Goal: Transaction & Acquisition: Purchase product/service

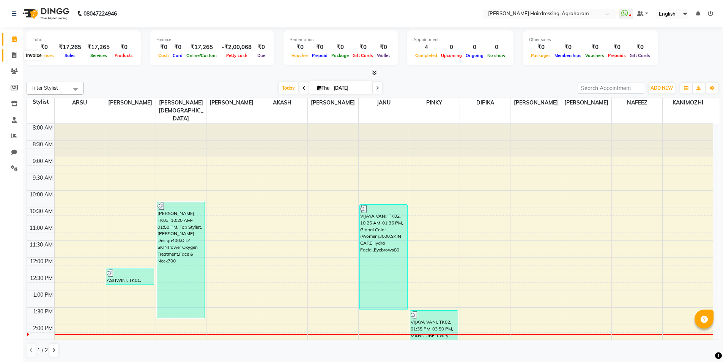
click at [11, 57] on span at bounding box center [14, 55] width 13 height 9
select select "service"
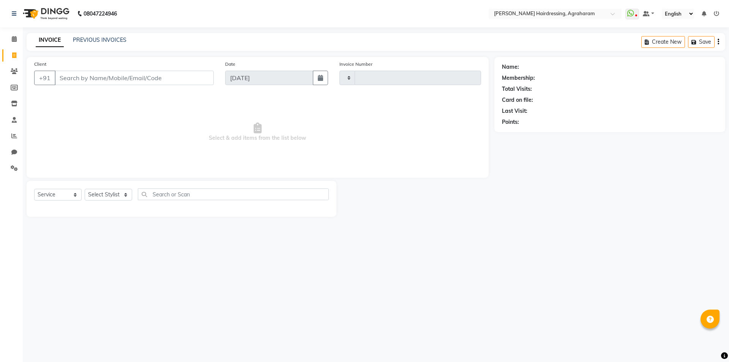
type input "2691"
select select "7962"
click at [120, 194] on select "Select Stylist" at bounding box center [108, 195] width 47 height 12
click at [147, 139] on span "Select & add items from the list below" at bounding box center [257, 132] width 447 height 76
click at [120, 197] on select "Select Stylist" at bounding box center [108, 195] width 47 height 12
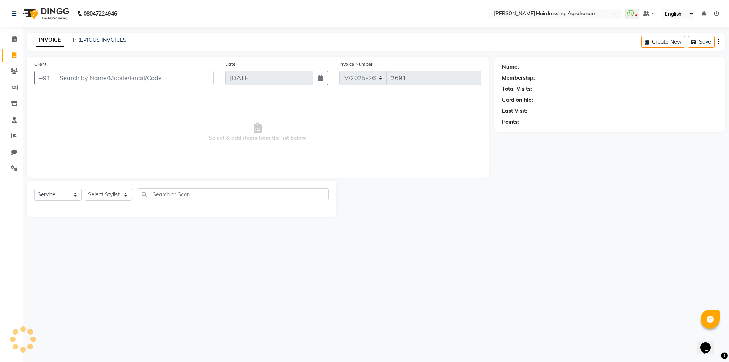
click at [166, 147] on span "Select & add items from the list below" at bounding box center [257, 132] width 447 height 76
click at [123, 195] on select "Select Stylist" at bounding box center [108, 195] width 47 height 12
select select "74806"
click at [85, 189] on select "Select Stylist [PERSON_NAME] AKASH ARSU [PERSON_NAME] MANAGER [PERSON_NAME] [PE…" at bounding box center [118, 195] width 67 height 12
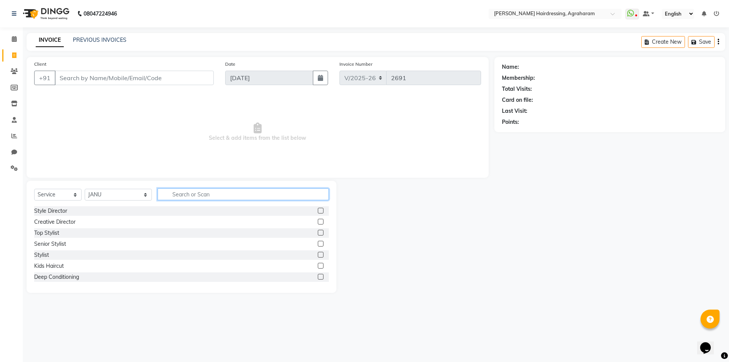
click at [187, 192] on input "text" at bounding box center [243, 194] width 171 height 12
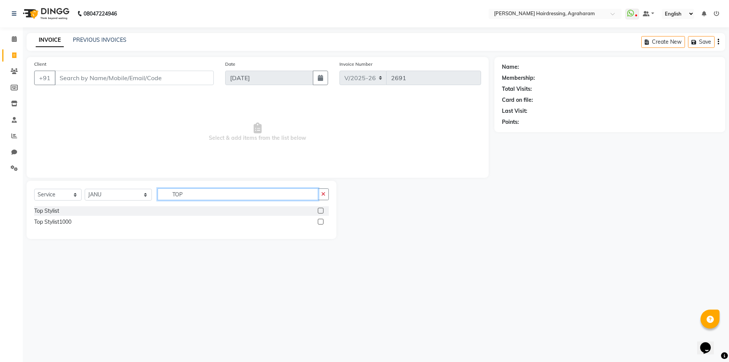
type input "TOP"
drag, startPoint x: 320, startPoint y: 222, endPoint x: 218, endPoint y: 231, distance: 102.6
click at [320, 223] on label at bounding box center [321, 222] width 6 height 6
click at [320, 223] on input "checkbox" at bounding box center [320, 221] width 5 height 5
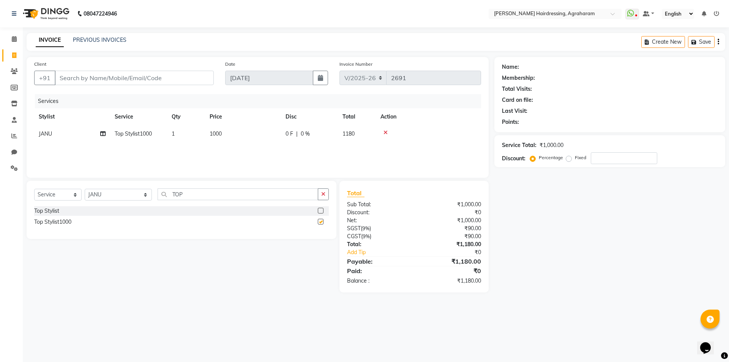
checkbox input "false"
click at [112, 196] on select "Select Stylist [PERSON_NAME] AKASH ARSU [PERSON_NAME] MANAGER [PERSON_NAME] [PE…" at bounding box center [118, 195] width 67 height 12
select select "78764"
click at [85, 189] on select "Select Stylist [PERSON_NAME] AKASH ARSU [PERSON_NAME] MANAGER [PERSON_NAME] [PE…" at bounding box center [118, 195] width 67 height 12
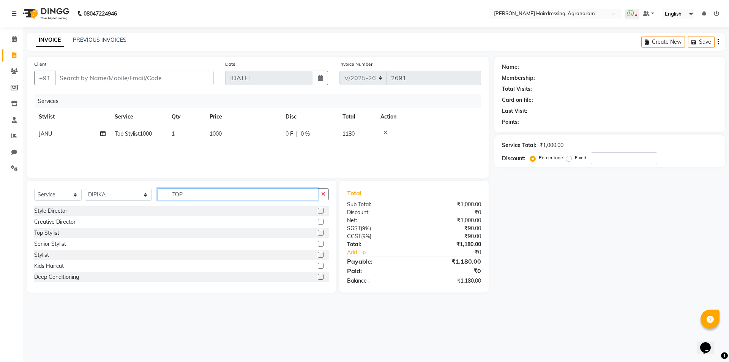
click at [180, 193] on input "TOP" at bounding box center [238, 194] width 161 height 12
type input "T"
type input "FACE"
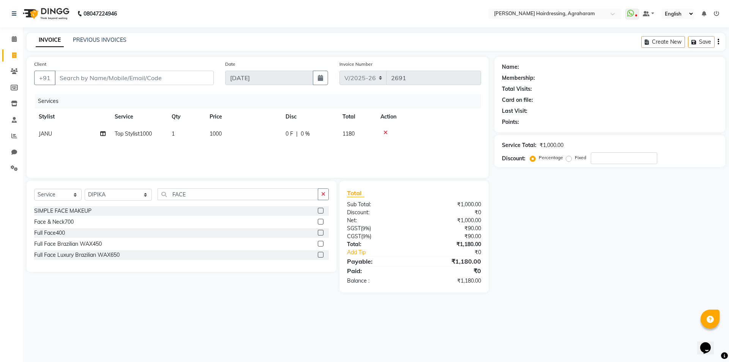
click at [319, 222] on label at bounding box center [321, 222] width 6 height 6
click at [319, 222] on input "checkbox" at bounding box center [320, 221] width 5 height 5
checkbox input "false"
click at [202, 196] on input "FACE" at bounding box center [238, 194] width 161 height 12
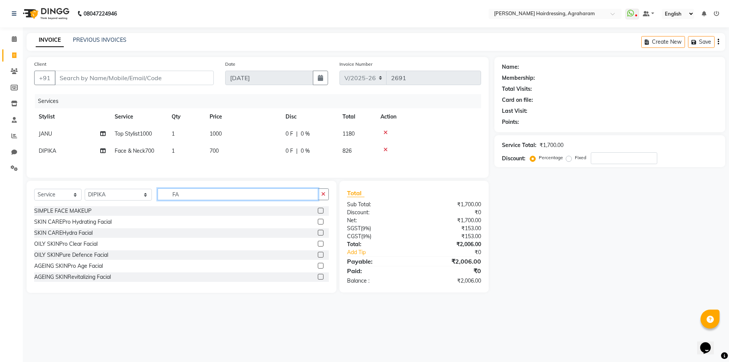
type input "F"
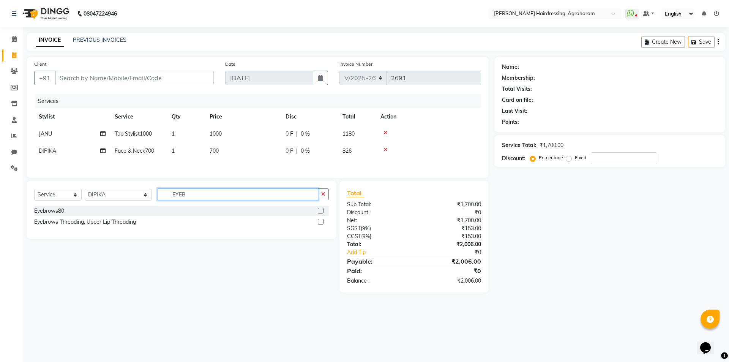
type input "EYEB"
click at [320, 211] on label at bounding box center [321, 211] width 6 height 6
click at [320, 211] on input "checkbox" at bounding box center [320, 210] width 5 height 5
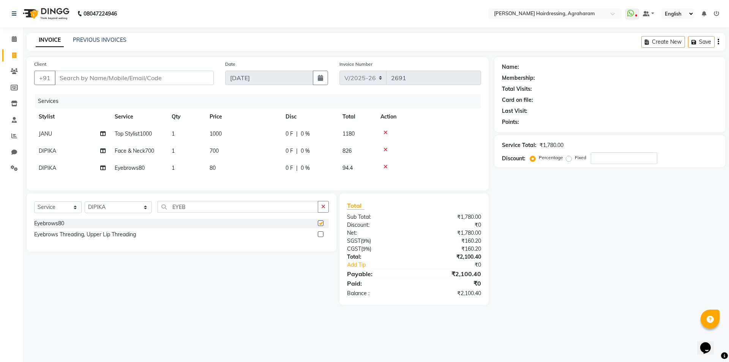
checkbox input "false"
click at [81, 81] on input "Client" at bounding box center [134, 78] width 159 height 14
type input "8"
type input "0"
type input "8310330897"
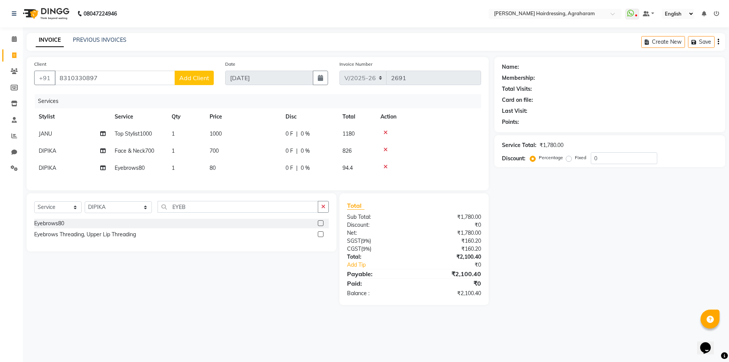
click at [191, 75] on span "Add Client" at bounding box center [194, 78] width 30 height 8
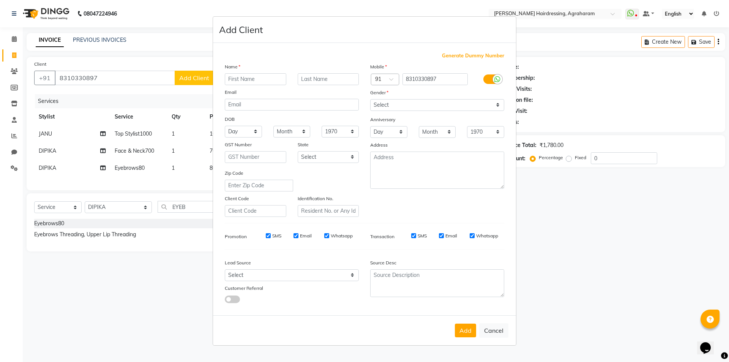
click at [264, 75] on input "text" at bounding box center [256, 79] width 62 height 12
type input "[PERSON_NAME]"
type input "SV"
click at [410, 101] on select "Select [DEMOGRAPHIC_DATA] [DEMOGRAPHIC_DATA] Other Prefer Not To Say" at bounding box center [437, 105] width 134 height 12
select select "[DEMOGRAPHIC_DATA]"
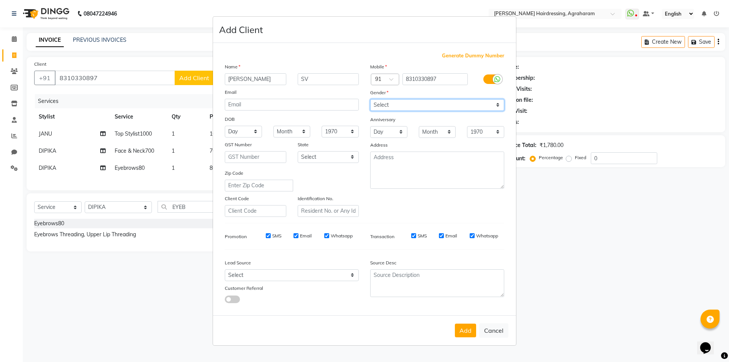
click at [370, 99] on select "Select [DEMOGRAPHIC_DATA] [DEMOGRAPHIC_DATA] Other Prefer Not To Say" at bounding box center [437, 105] width 134 height 12
click at [333, 270] on select "Select Walk-in Referral Internet Friend Word of Mouth Advertisement Facebook Ju…" at bounding box center [292, 275] width 134 height 12
select select "53193"
click at [225, 269] on select "Select Walk-in Referral Internet Friend Word of Mouth Advertisement Facebook Ju…" at bounding box center [292, 275] width 134 height 12
click at [399, 163] on textarea at bounding box center [437, 170] width 134 height 37
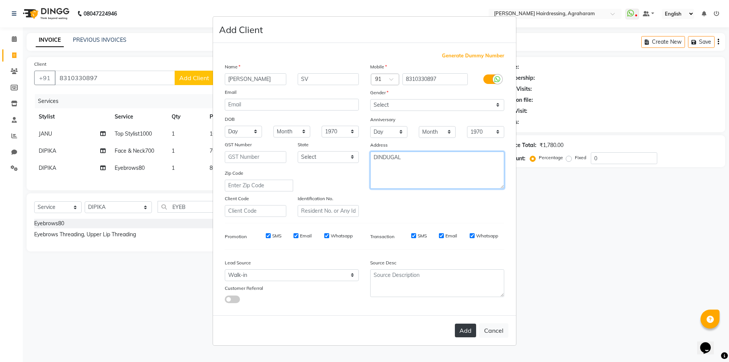
type textarea "DINDUGAL"
click at [464, 332] on button "Add" at bounding box center [465, 331] width 21 height 14
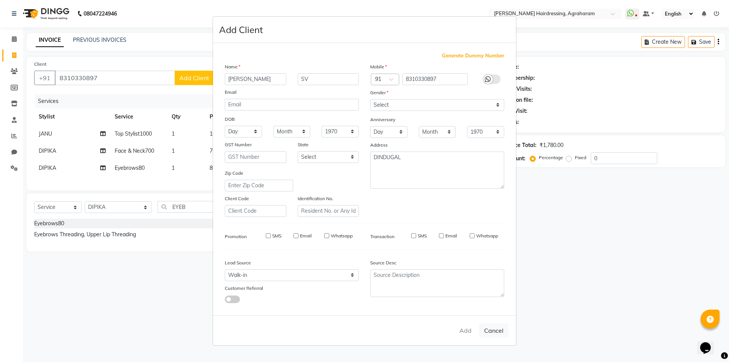
type input "83******97"
select select
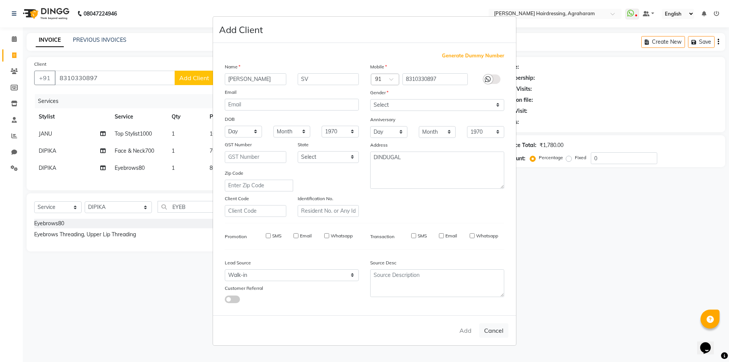
select select
checkbox input "false"
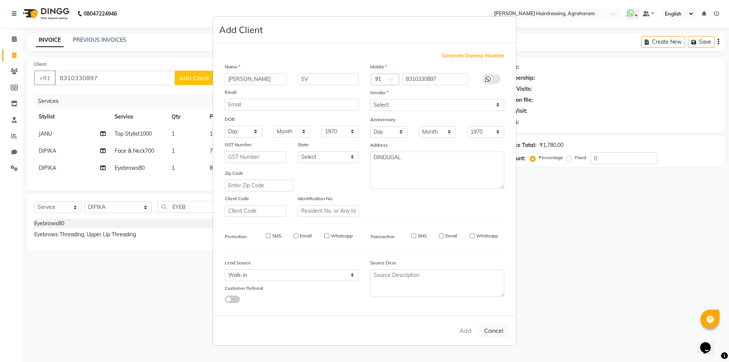
checkbox input "false"
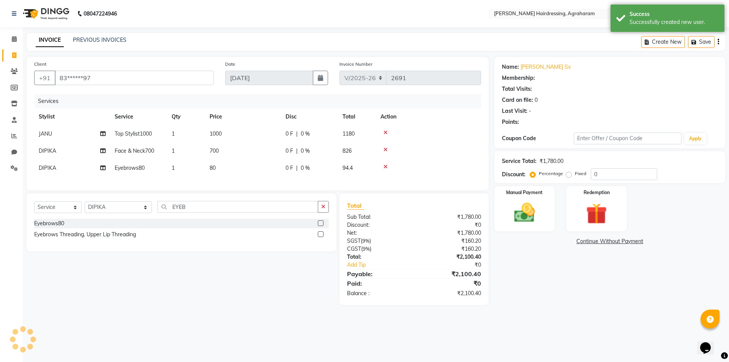
select select "1: Object"
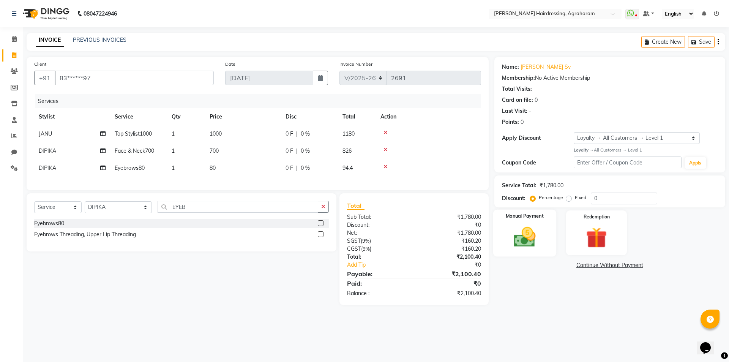
click at [526, 241] on img at bounding box center [524, 236] width 35 height 25
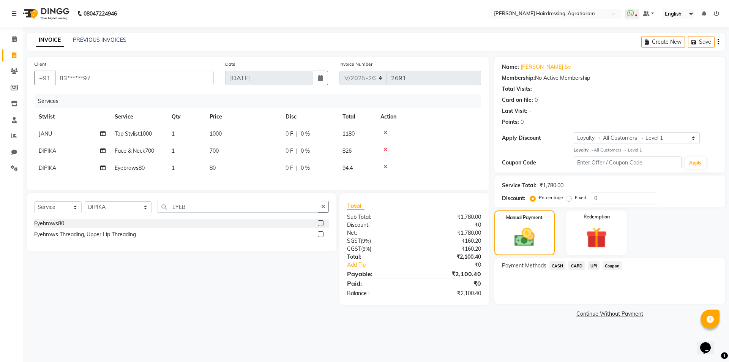
click at [594, 267] on span "UPI" at bounding box center [594, 265] width 12 height 9
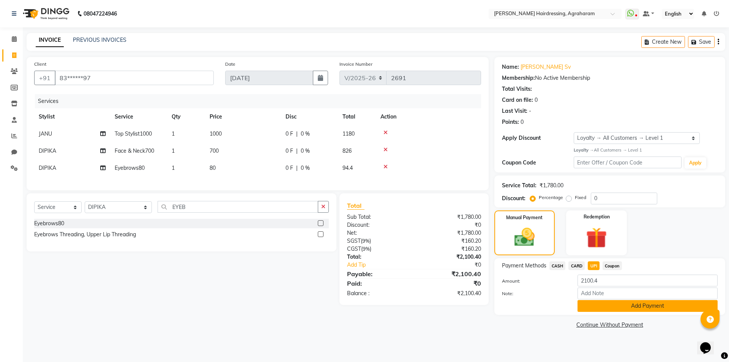
click at [649, 311] on button "Add Payment" at bounding box center [648, 306] width 140 height 12
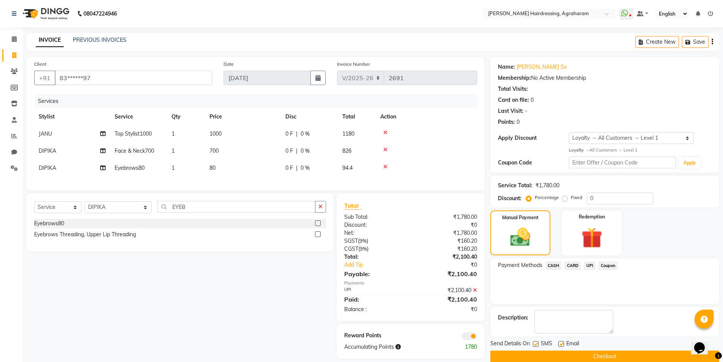
click at [612, 358] on button "Checkout" at bounding box center [605, 356] width 229 height 12
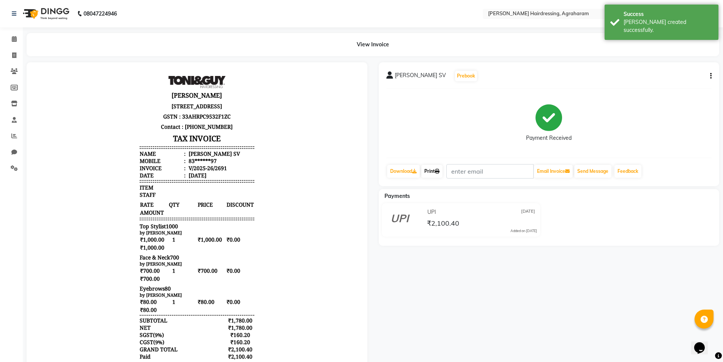
click at [436, 174] on link "Print" at bounding box center [432, 171] width 21 height 13
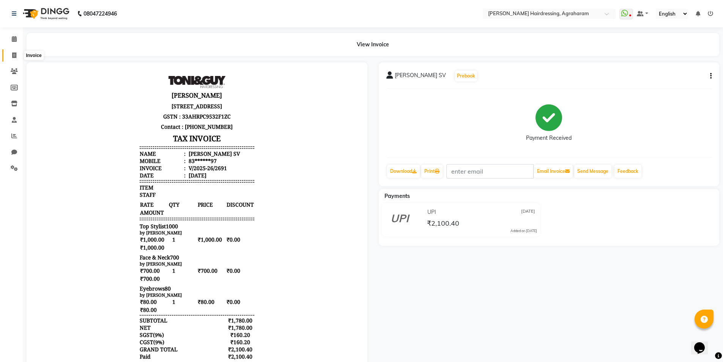
click at [16, 55] on icon at bounding box center [14, 55] width 4 height 6
select select "service"
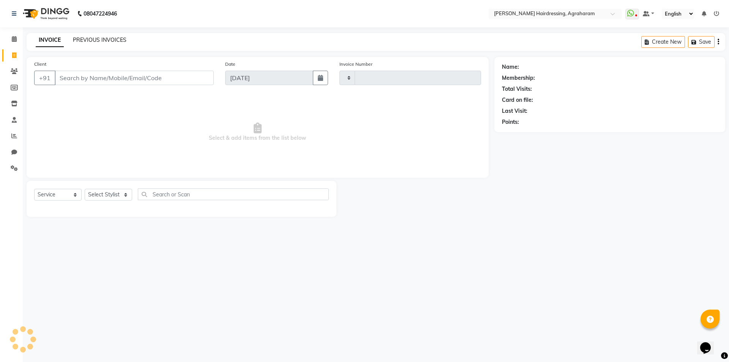
type input "2692"
select select "7962"
click at [92, 40] on link "PREVIOUS INVOICES" at bounding box center [100, 39] width 54 height 7
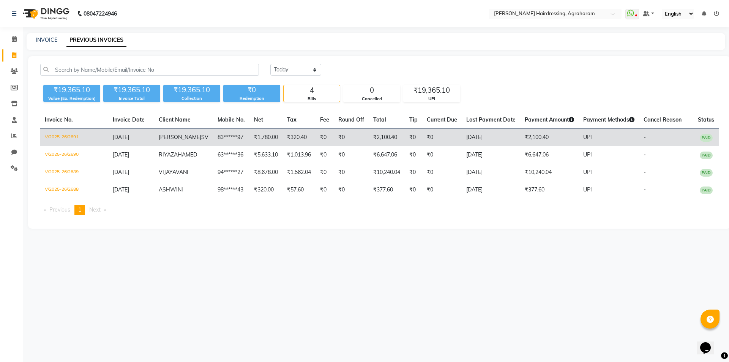
click at [176, 141] on span "[PERSON_NAME]" at bounding box center [180, 137] width 43 height 7
